Goal: Use online tool/utility: Utilize a website feature to perform a specific function

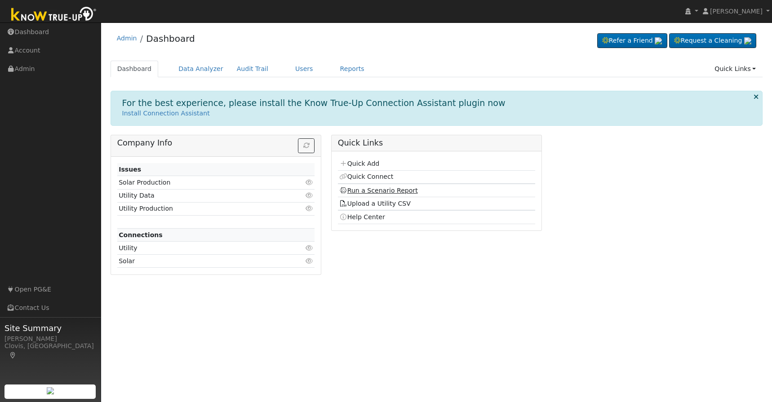
click at [367, 193] on link "Run a Scenario Report" at bounding box center [378, 190] width 79 height 7
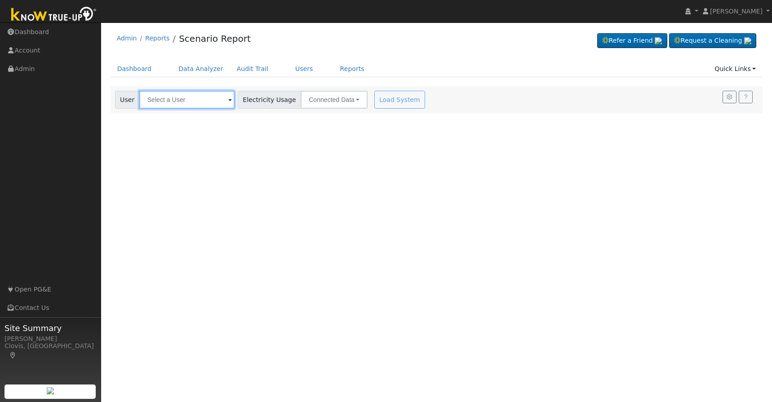
click at [177, 105] on input "text" at bounding box center [186, 100] width 95 height 18
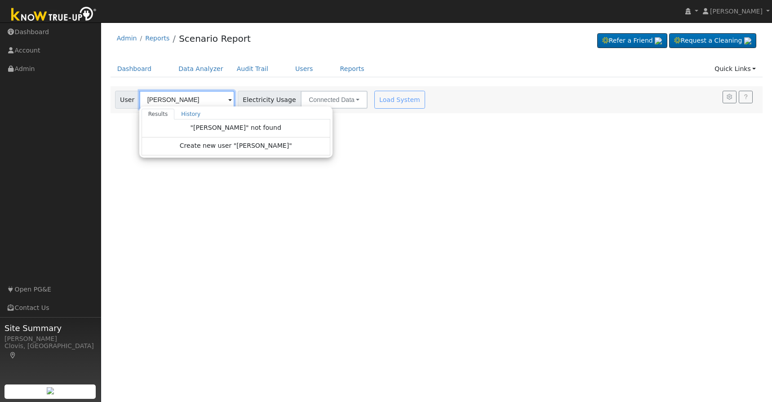
type input "John cummings"
click at [386, 106] on div "Load System" at bounding box center [400, 100] width 57 height 18
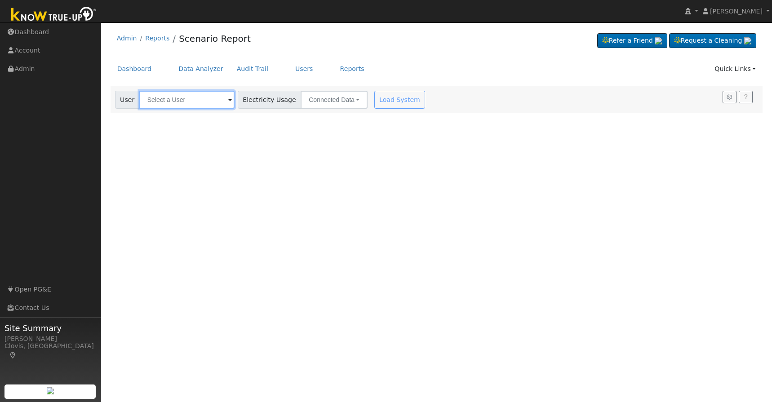
click at [154, 103] on input "text" at bounding box center [186, 100] width 95 height 18
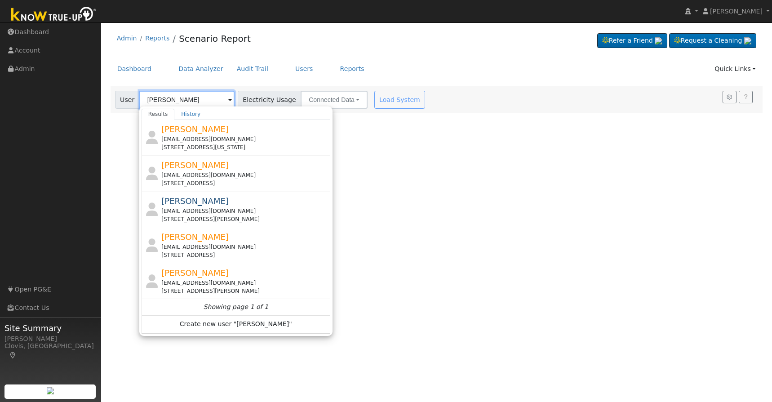
type input "cummings"
click at [392, 65] on ul "Dashboard Data Analyzer Audit Trail Users Reports Quick Links Quick Add Quick C…" at bounding box center [437, 69] width 652 height 17
